Goal: Check status

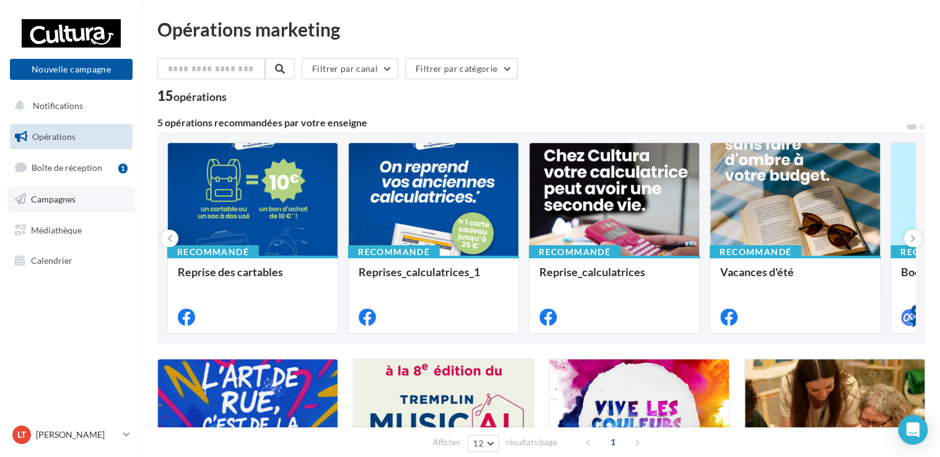
click at [87, 204] on link "Campagnes" at bounding box center [71, 199] width 128 height 26
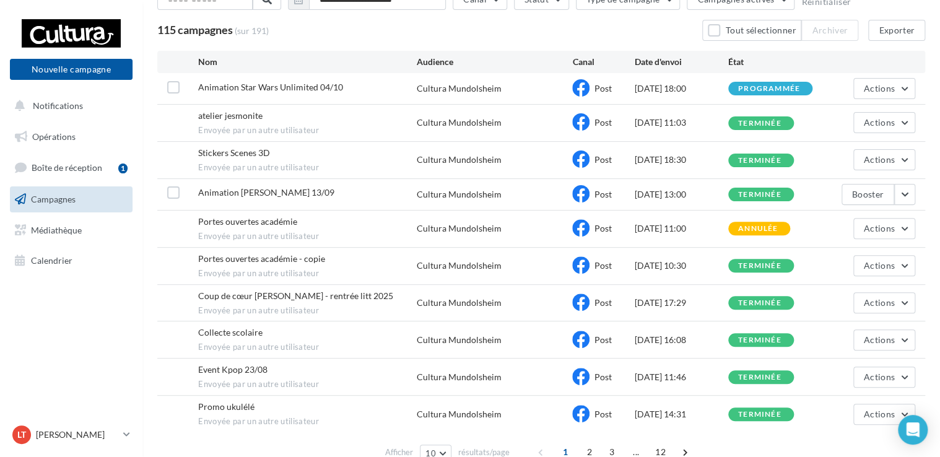
scroll to position [98, 0]
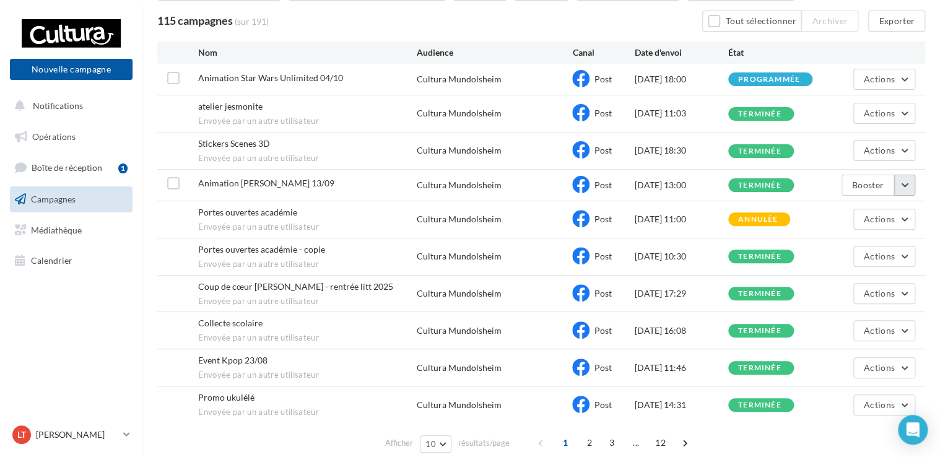
click at [897, 185] on button "button" at bounding box center [904, 185] width 21 height 21
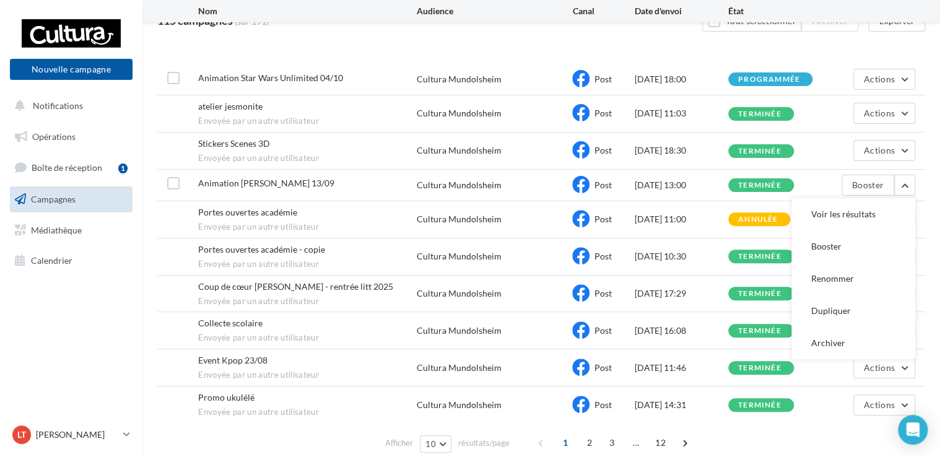
scroll to position [149, 0]
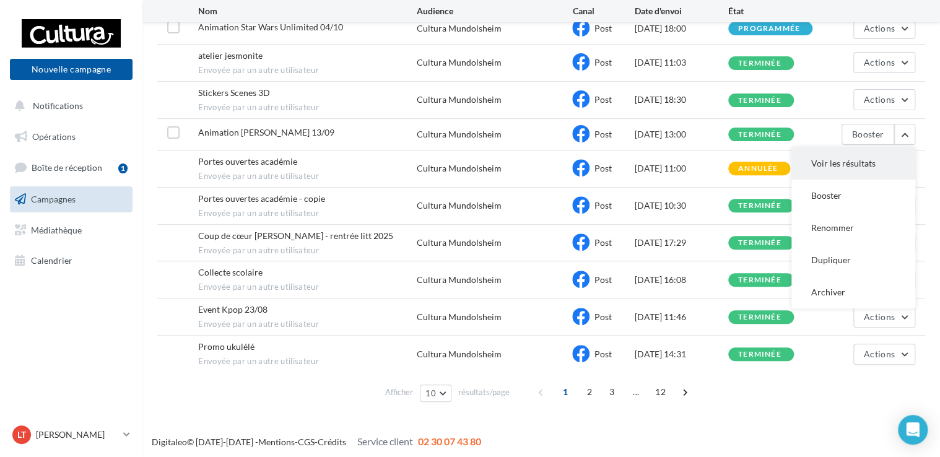
click at [863, 168] on button "Voir les résultats" at bounding box center [854, 163] width 124 height 32
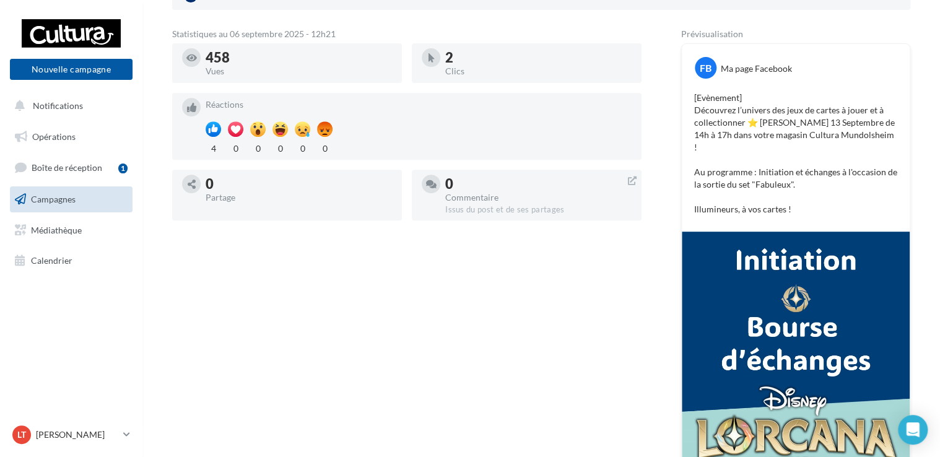
scroll to position [374, 0]
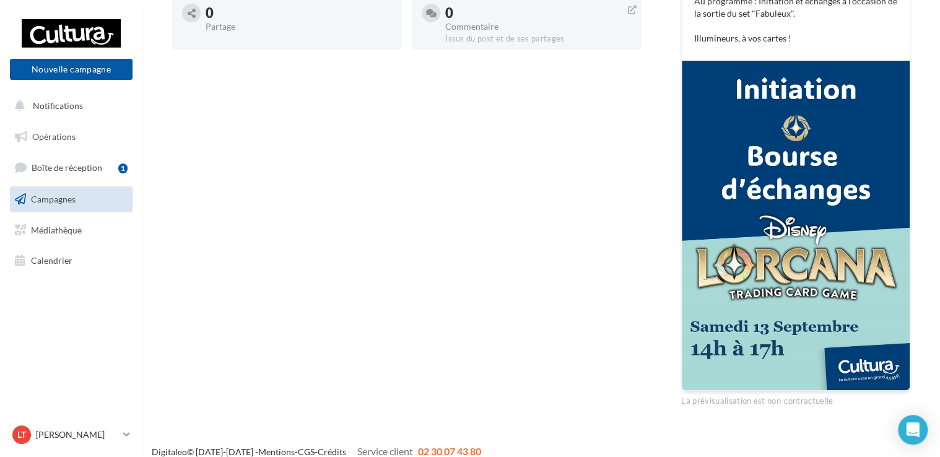
click at [783, 199] on img at bounding box center [796, 226] width 228 height 330
